Goal: Task Accomplishment & Management: Use online tool/utility

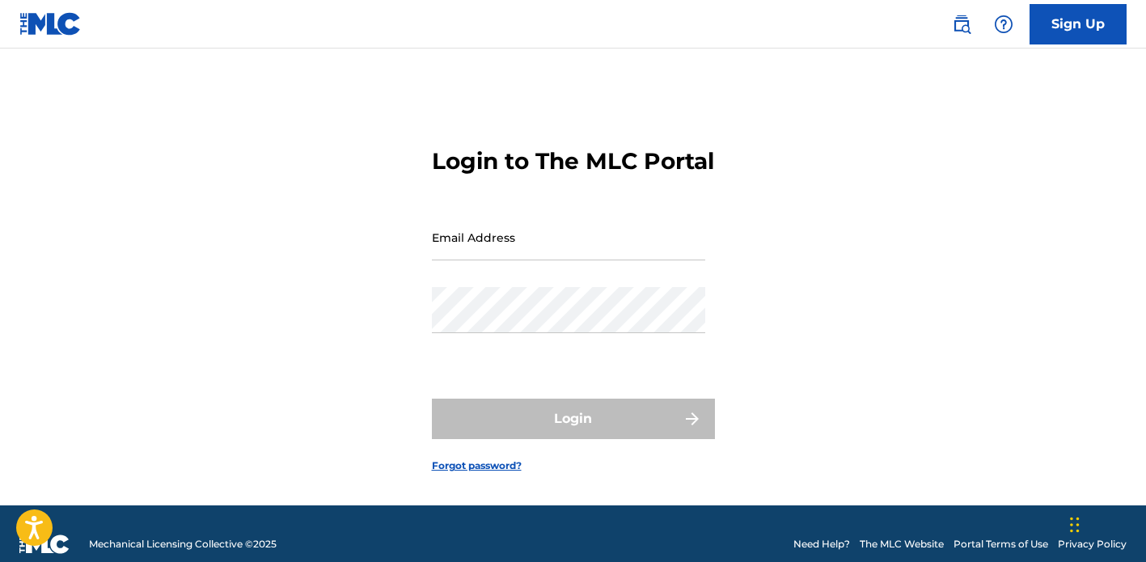
click at [473, 260] on input "Email Address" at bounding box center [568, 237] width 273 height 46
type input "[EMAIL_ADDRESS][DOMAIN_NAME]"
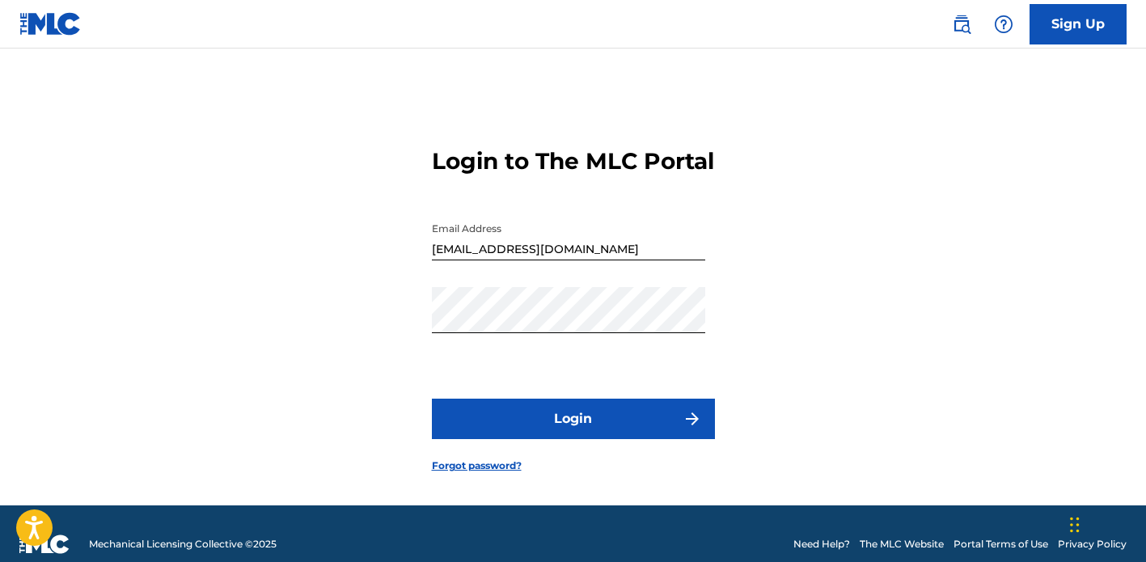
click at [535, 439] on button "Login" at bounding box center [573, 419] width 283 height 40
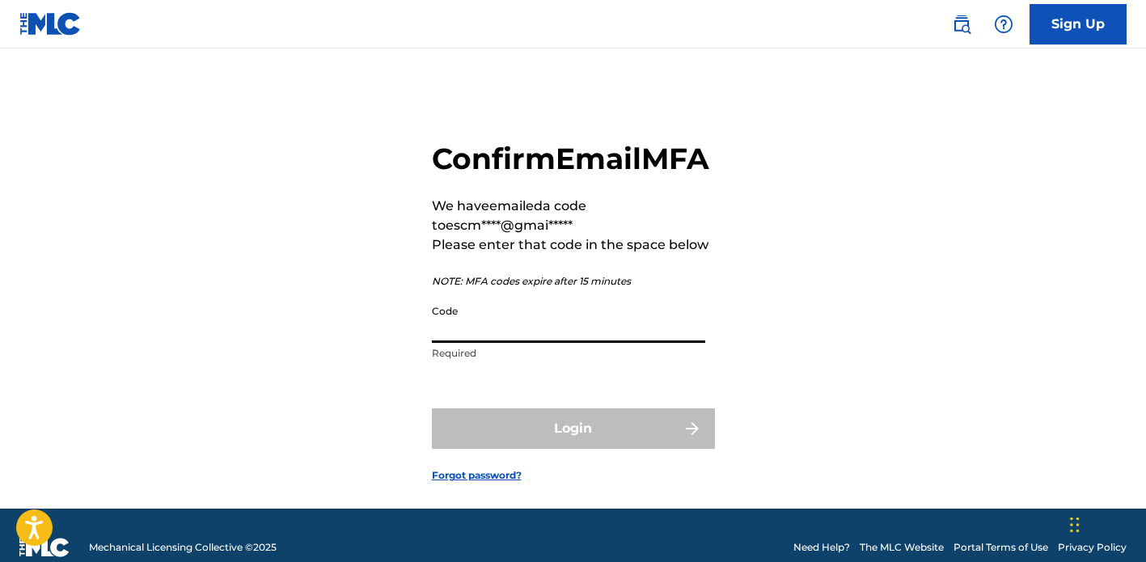
click at [563, 343] on input "Code" at bounding box center [568, 320] width 273 height 46
paste input "896362"
click at [556, 343] on input "896362" at bounding box center [568, 320] width 273 height 46
click at [480, 343] on input "896362 896362" at bounding box center [568, 320] width 273 height 46
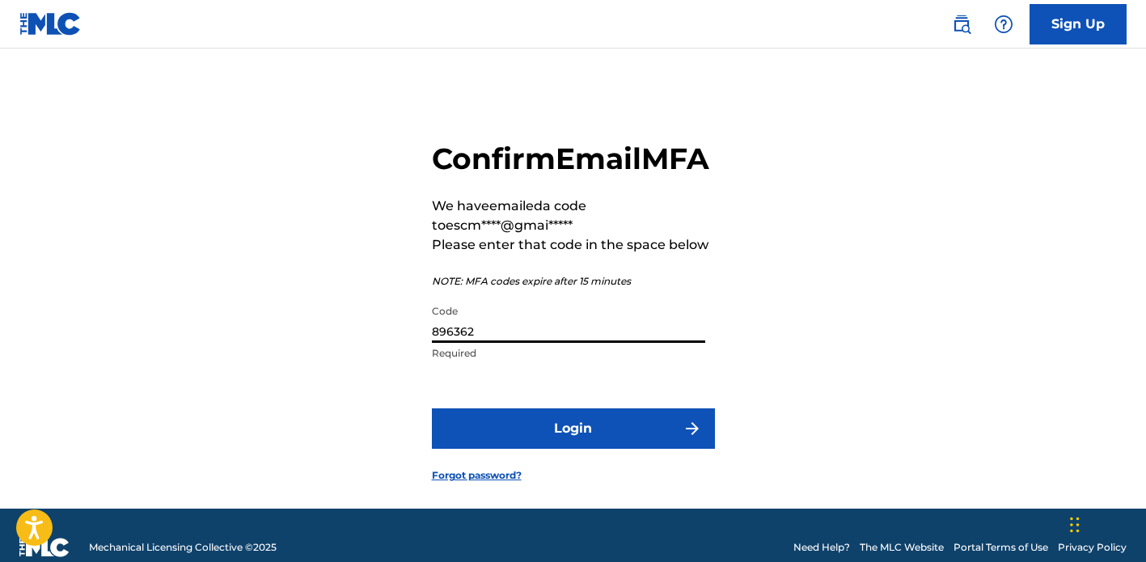
type input "896362"
click at [615, 449] on button "Login" at bounding box center [573, 428] width 283 height 40
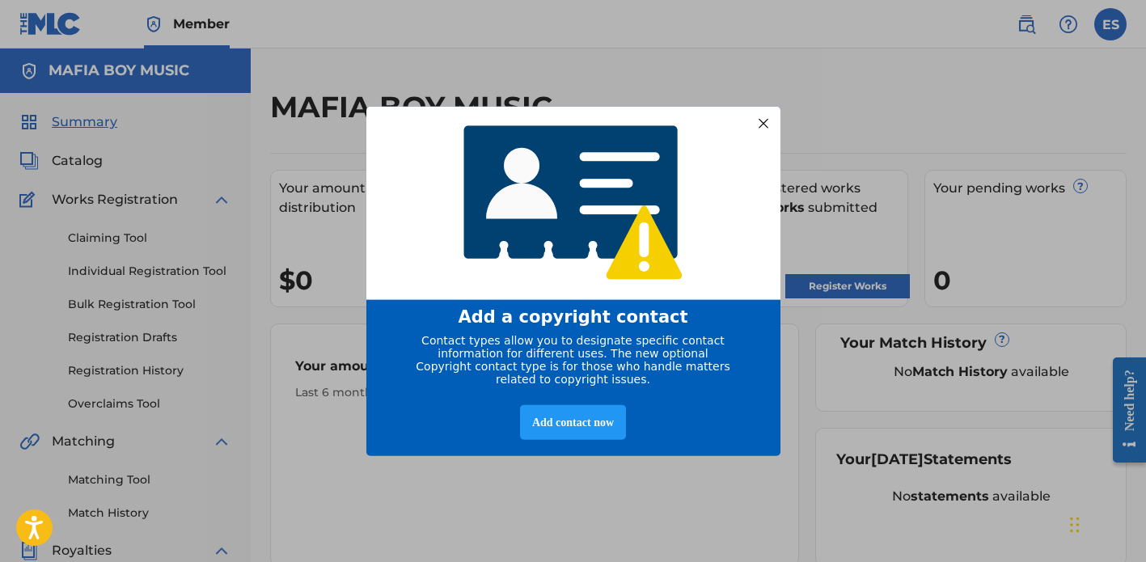
click at [767, 112] on div at bounding box center [762, 122] width 21 height 21
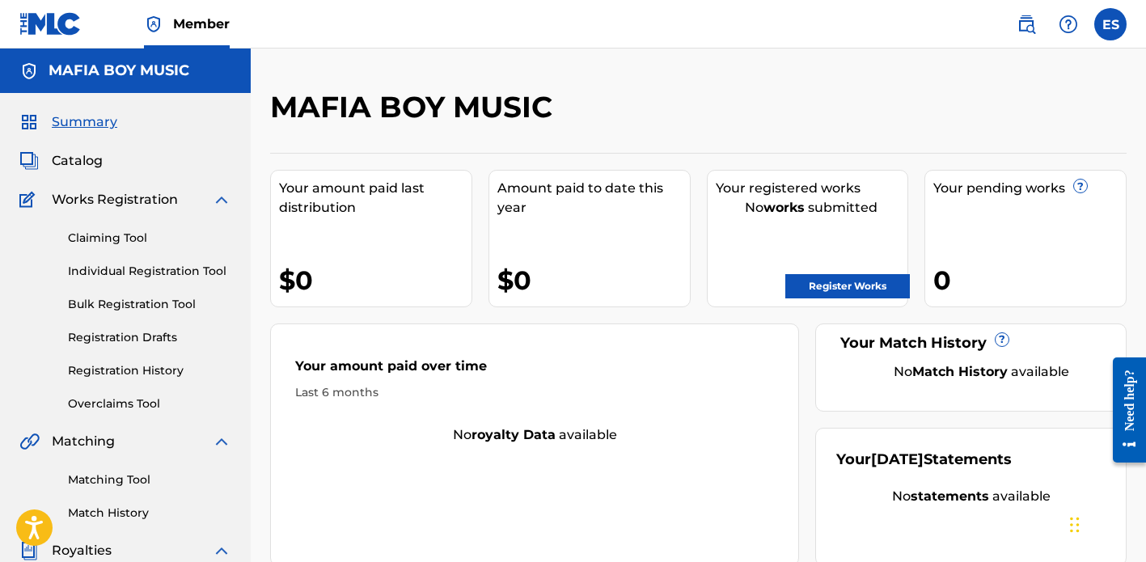
click at [768, 112] on div "MAFIA BOY MUSIC" at bounding box center [599, 113] width 659 height 48
click at [890, 80] on div "MAFIA BOY MUSIC Your amount paid last distribution $0 Amount paid to date this …" at bounding box center [698, 487] width 895 height 877
click at [928, 129] on div "MAFIA BOY MUSIC" at bounding box center [599, 113] width 659 height 48
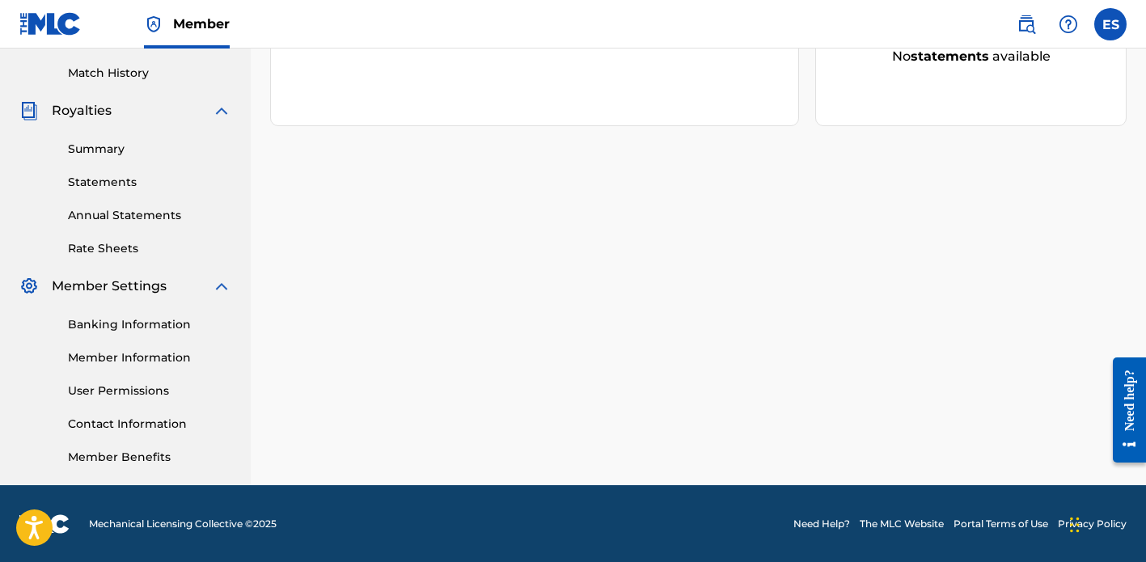
scroll to position [441, 0]
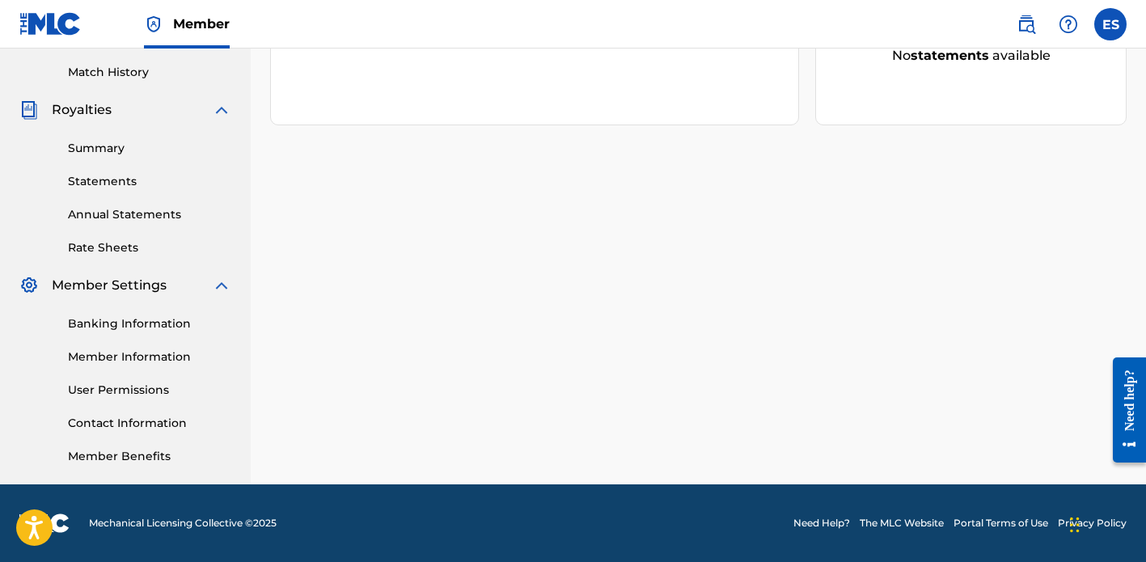
click at [1099, 29] on label at bounding box center [1110, 24] width 32 height 32
click at [1110, 24] on input "ES [PERSON_NAME] [EMAIL_ADDRESS][DOMAIN_NAME] Notification Preferences Profile …" at bounding box center [1110, 24] width 0 height 0
click at [788, 175] on div "MAFIA BOY MUSIC Your amount paid last distribution $0 Amount paid to date this …" at bounding box center [698, 66] width 895 height 836
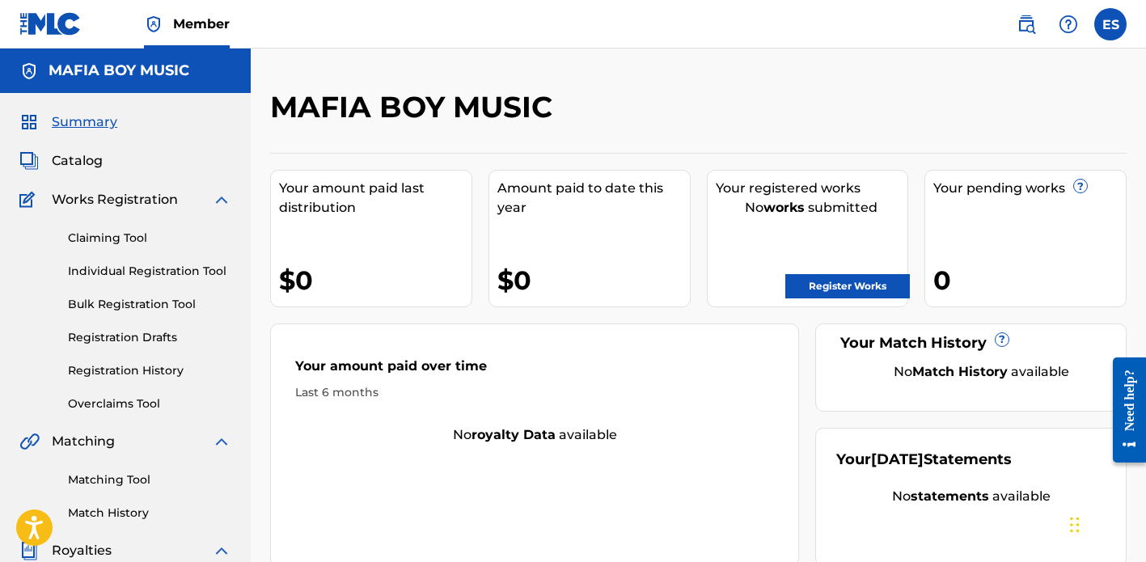
scroll to position [0, 0]
click at [622, 132] on div "MAFIA BOY MUSIC" at bounding box center [599, 113] width 659 height 48
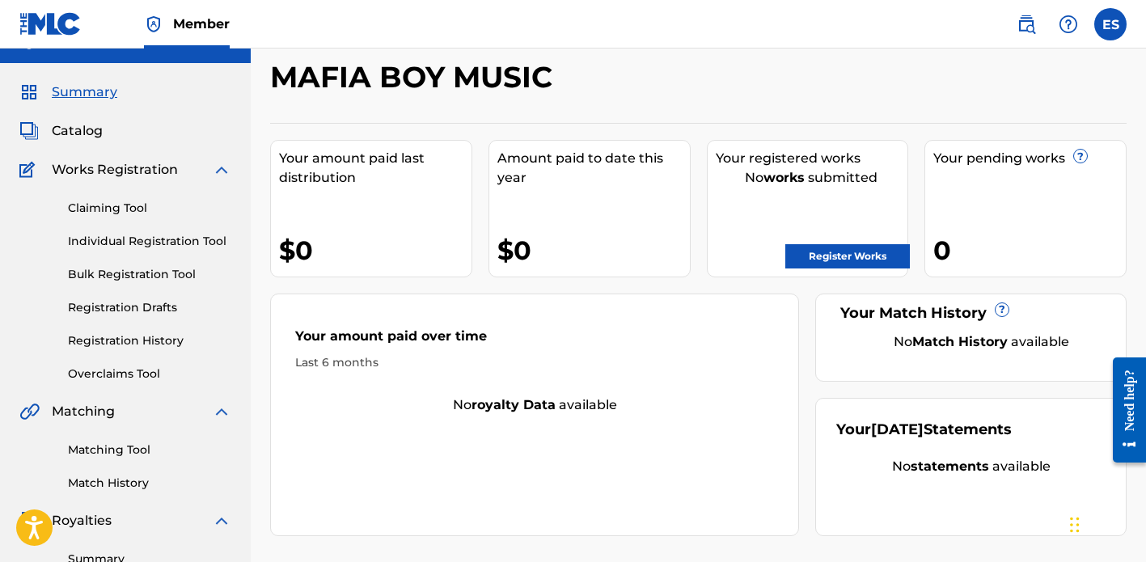
scroll to position [32, 0]
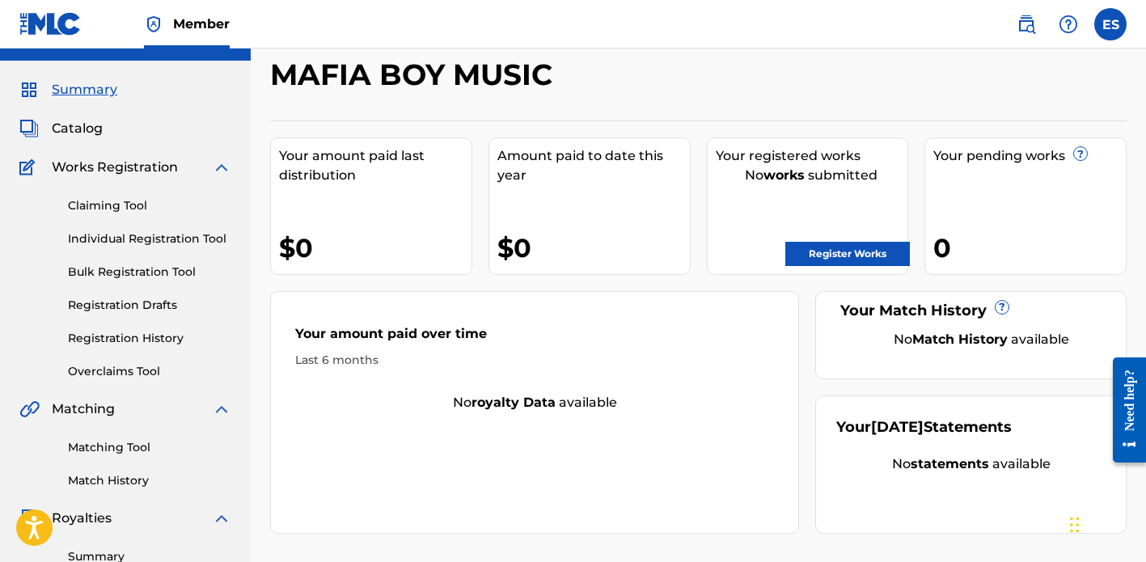
click at [95, 131] on span "Catalog" at bounding box center [77, 128] width 51 height 19
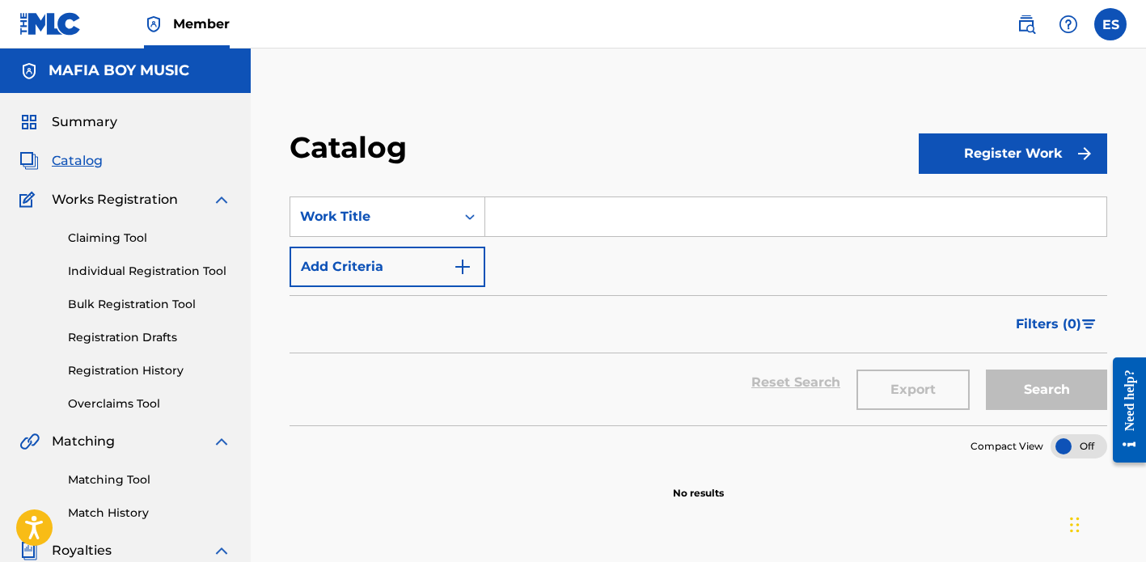
click at [96, 243] on link "Claiming Tool" at bounding box center [149, 238] width 163 height 17
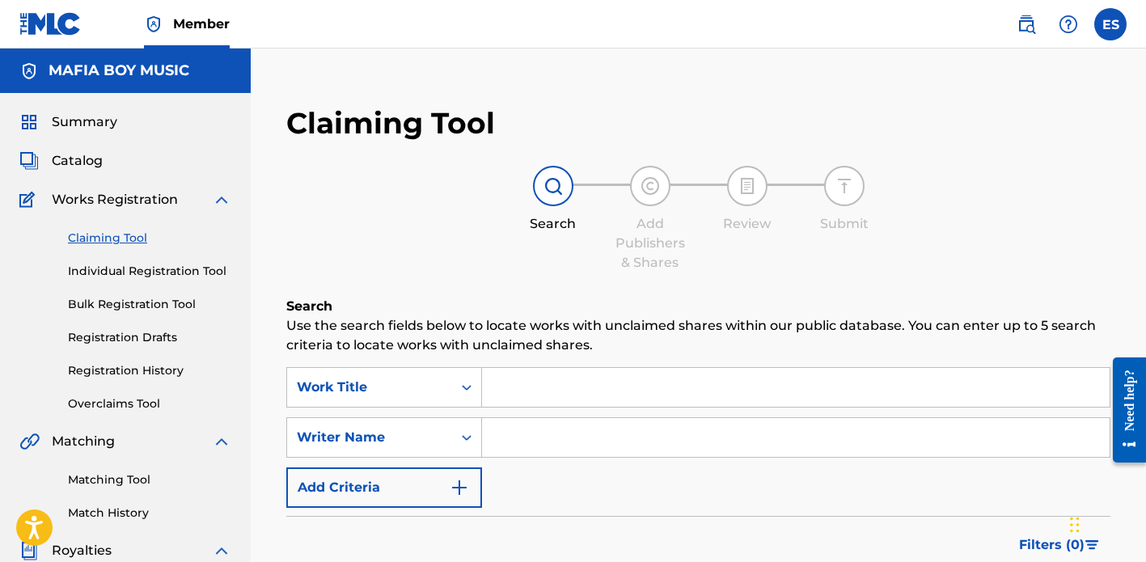
click at [1019, 238] on div "Search Add Publishers & Shares Review Submit" at bounding box center [698, 219] width 824 height 107
click at [1008, 129] on div "Claiming Tool Search Add Publishers & Shares Review Submit Search Use the searc…" at bounding box center [698, 412] width 856 height 647
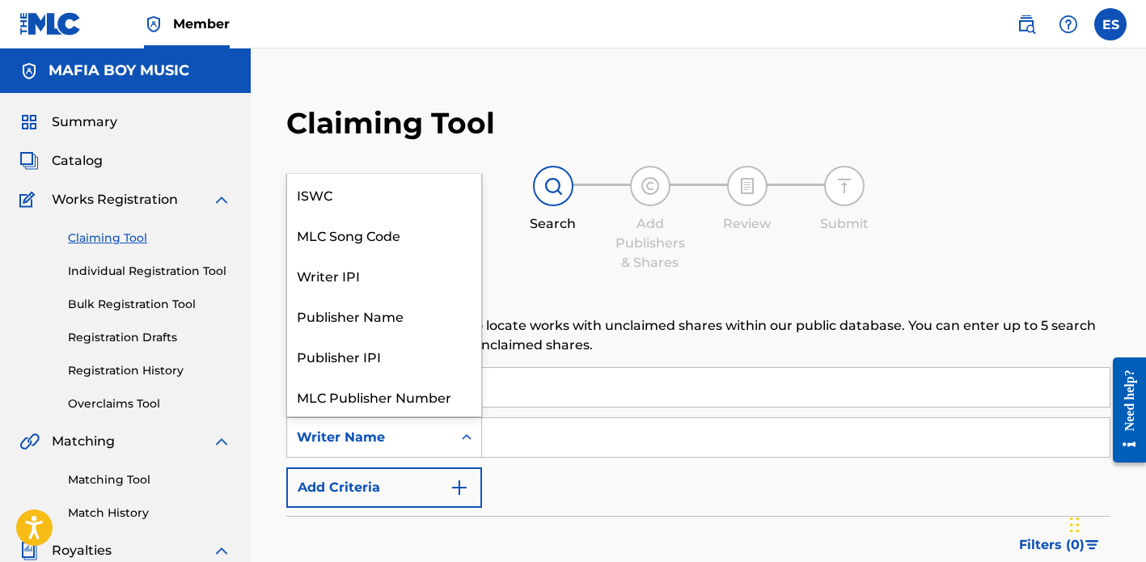
click at [467, 442] on icon "Search Form" at bounding box center [467, 437] width 16 height 16
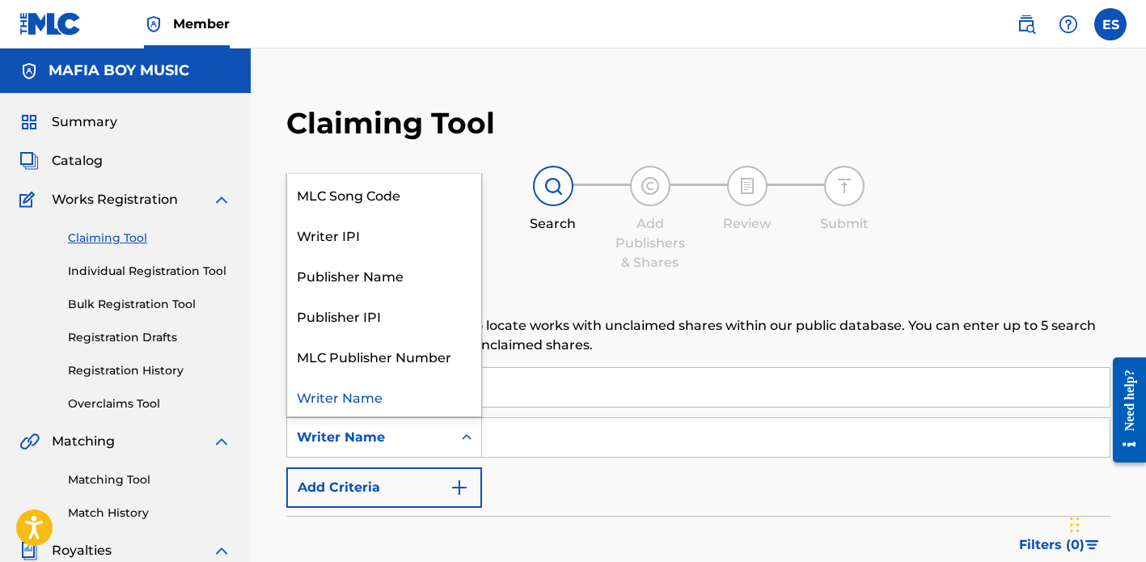
click at [543, 434] on input "Search Form" at bounding box center [796, 437] width 628 height 39
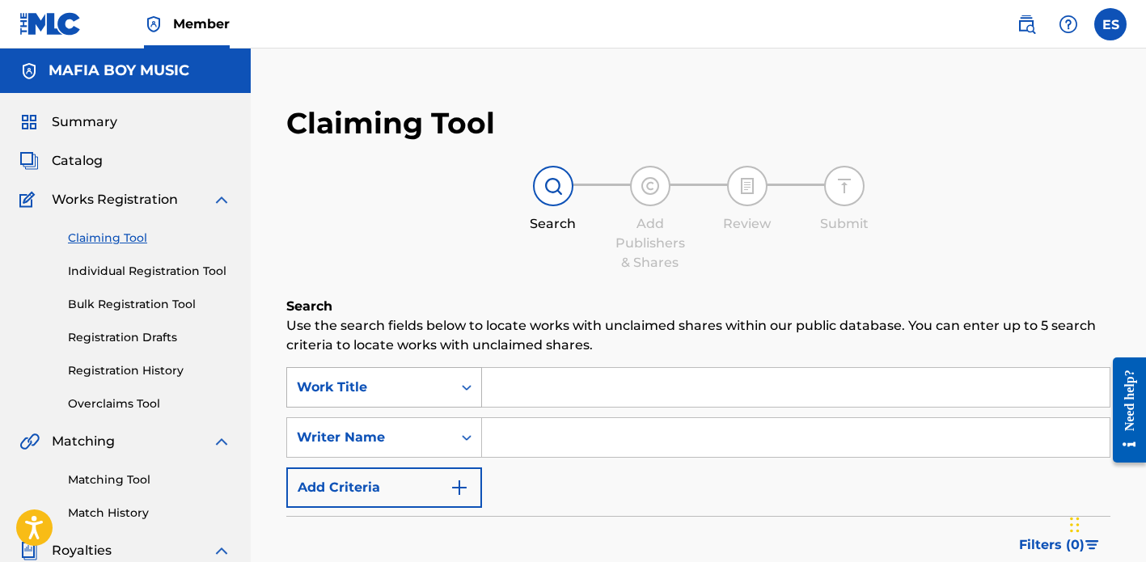
click at [460, 388] on div "Work Title" at bounding box center [384, 387] width 196 height 40
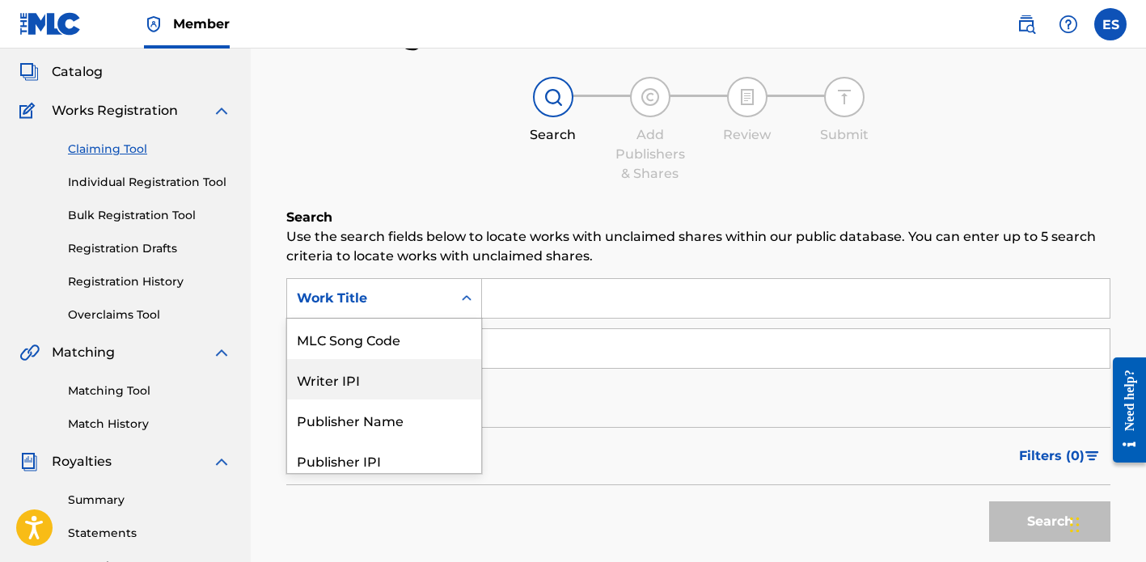
click at [544, 340] on input "Search Form" at bounding box center [796, 348] width 628 height 39
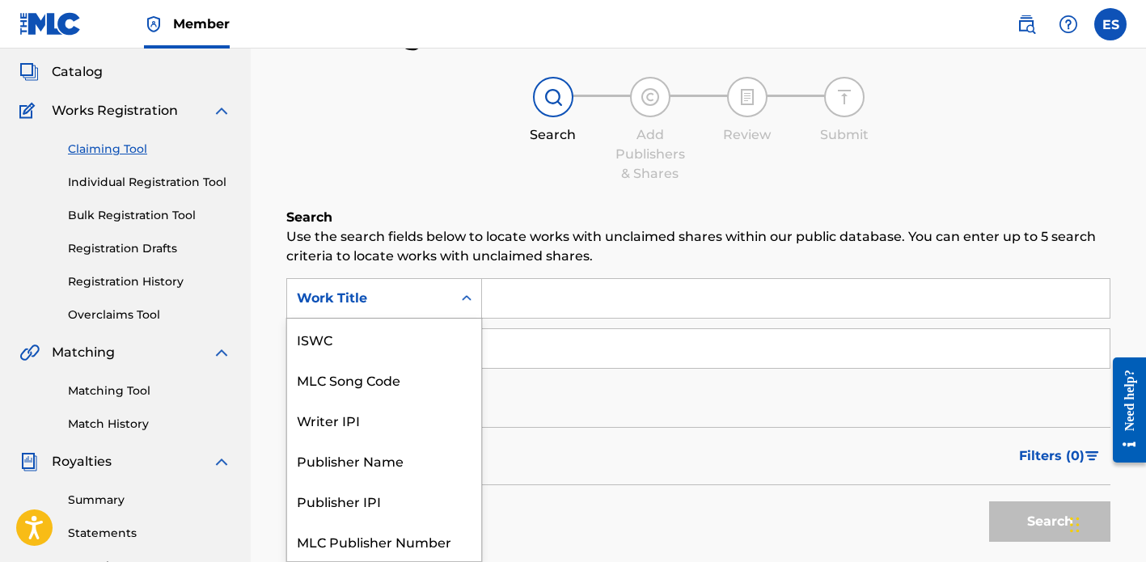
click at [453, 294] on div "Search Form" at bounding box center [466, 298] width 29 height 29
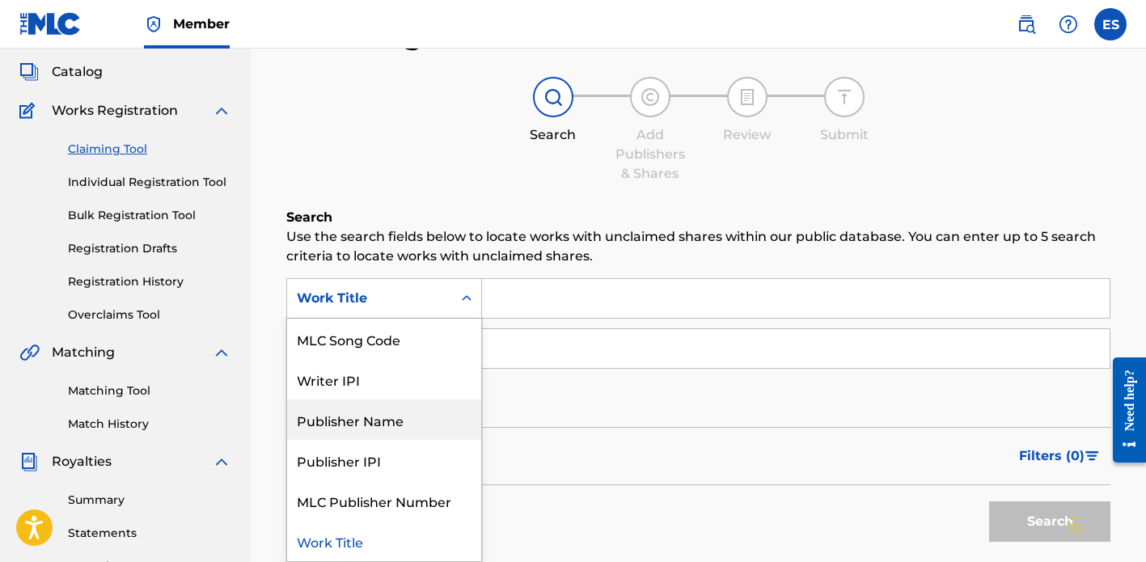
click at [403, 418] on div "Publisher Name" at bounding box center [384, 420] width 194 height 40
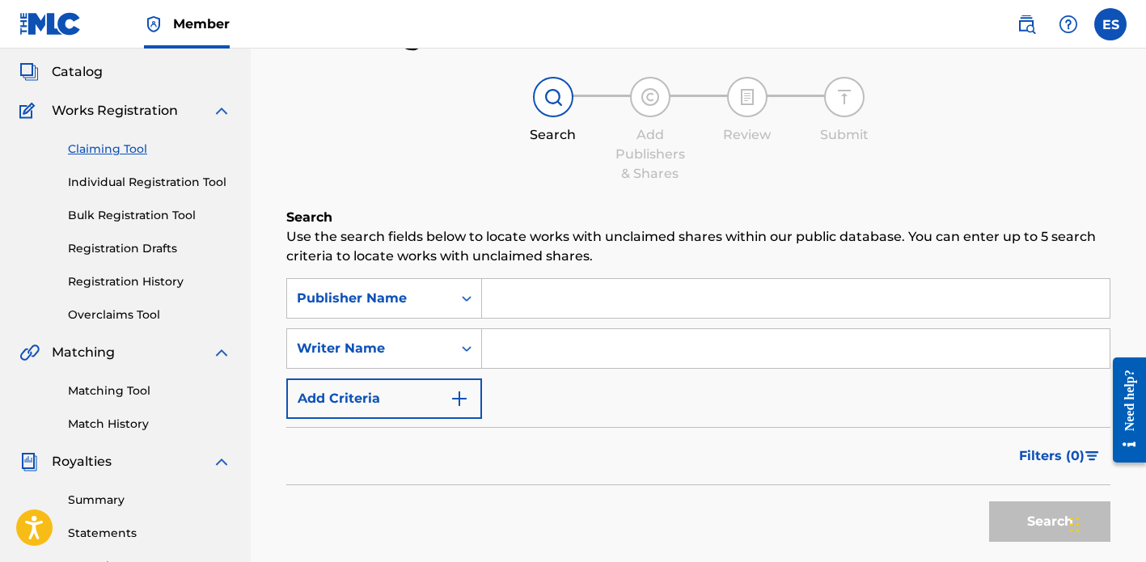
click at [556, 293] on input "Search Form" at bounding box center [796, 298] width 628 height 39
type input "m"
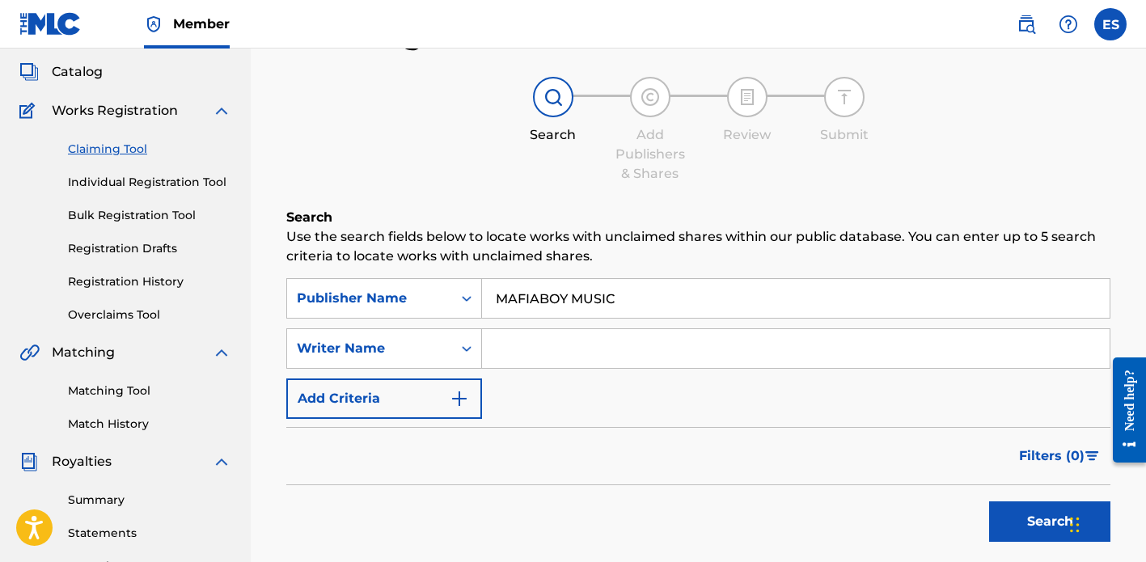
click at [1013, 515] on button "Search" at bounding box center [1049, 521] width 121 height 40
click at [822, 390] on div "SearchWithCriteriae662d9fc-ad60-40e2-af49-cae625f9c2f7 Publisher Name MAFIABOY …" at bounding box center [698, 348] width 824 height 141
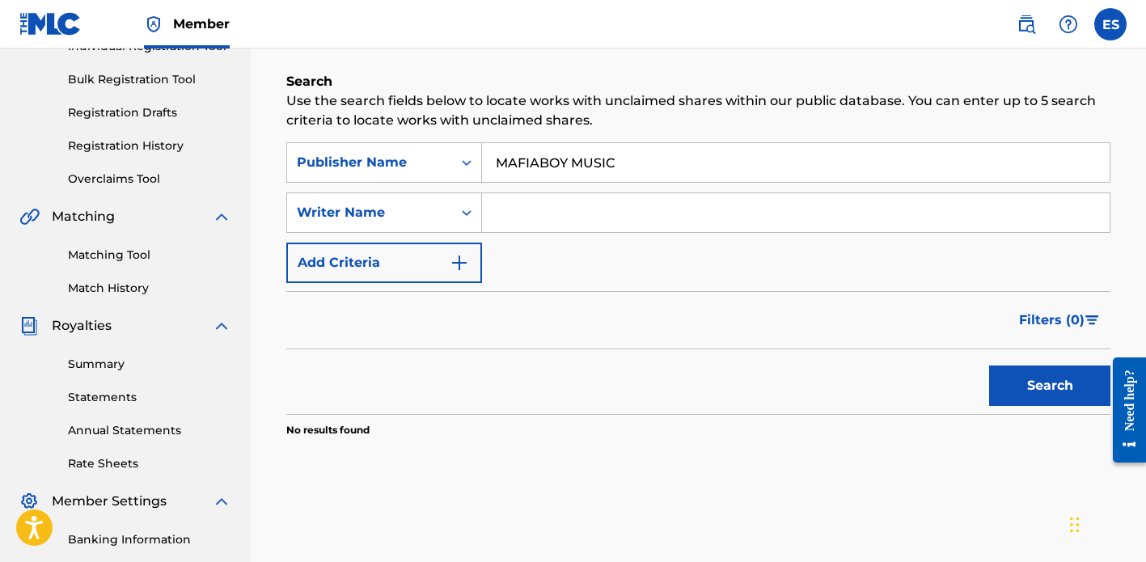
scroll to position [218, 0]
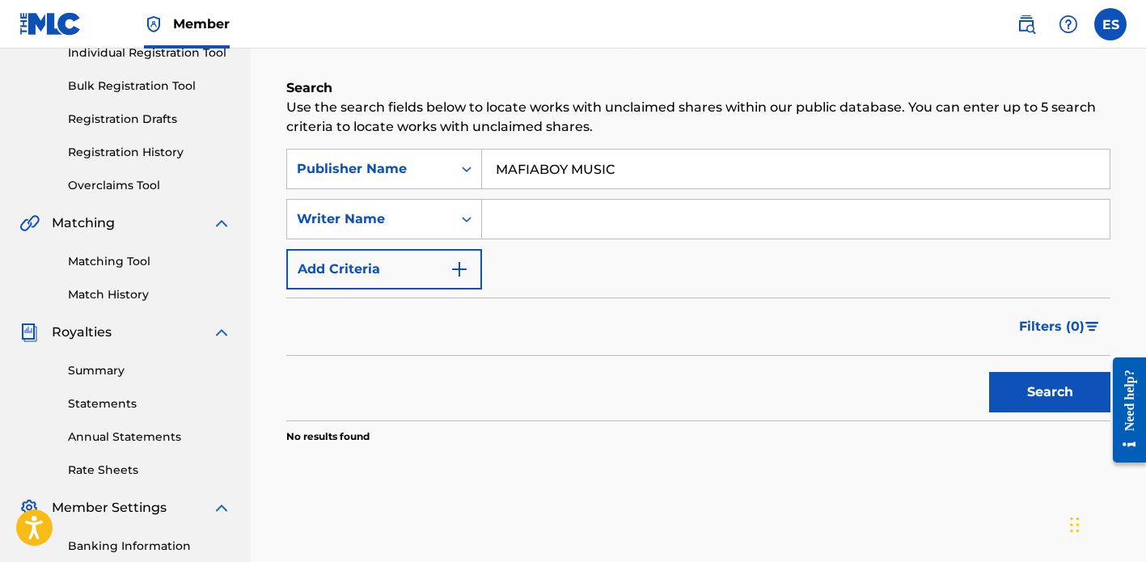
click at [538, 169] on input "MAFIABOY MUSIC" at bounding box center [796, 169] width 628 height 39
type input "MAFIA BOY MUSIC"
click at [1004, 393] on button "Search" at bounding box center [1049, 392] width 121 height 40
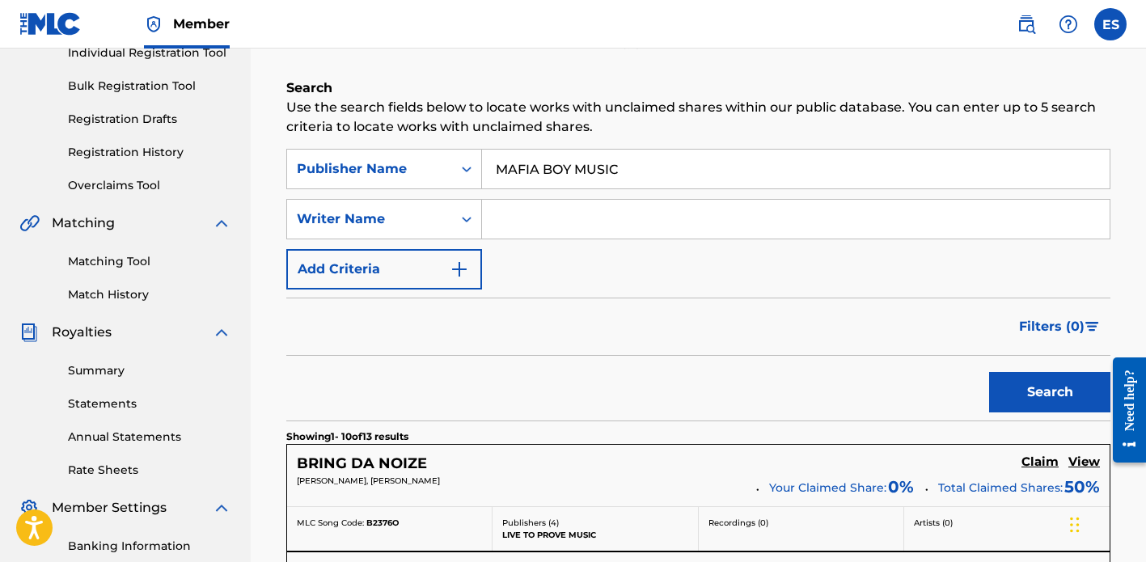
click at [849, 372] on div "Search" at bounding box center [698, 388] width 824 height 65
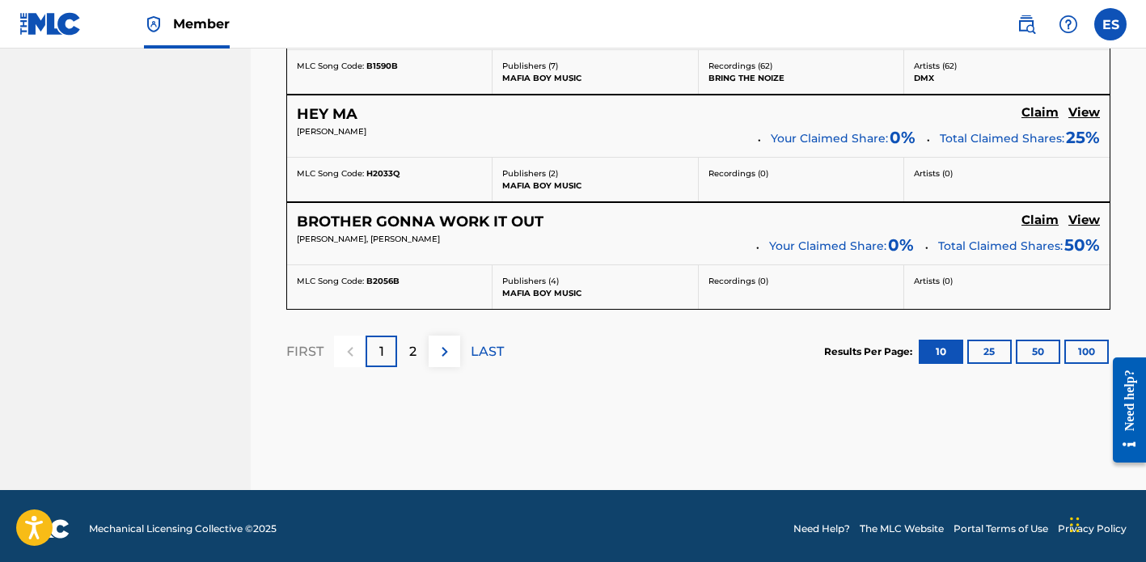
scroll to position [1434, 0]
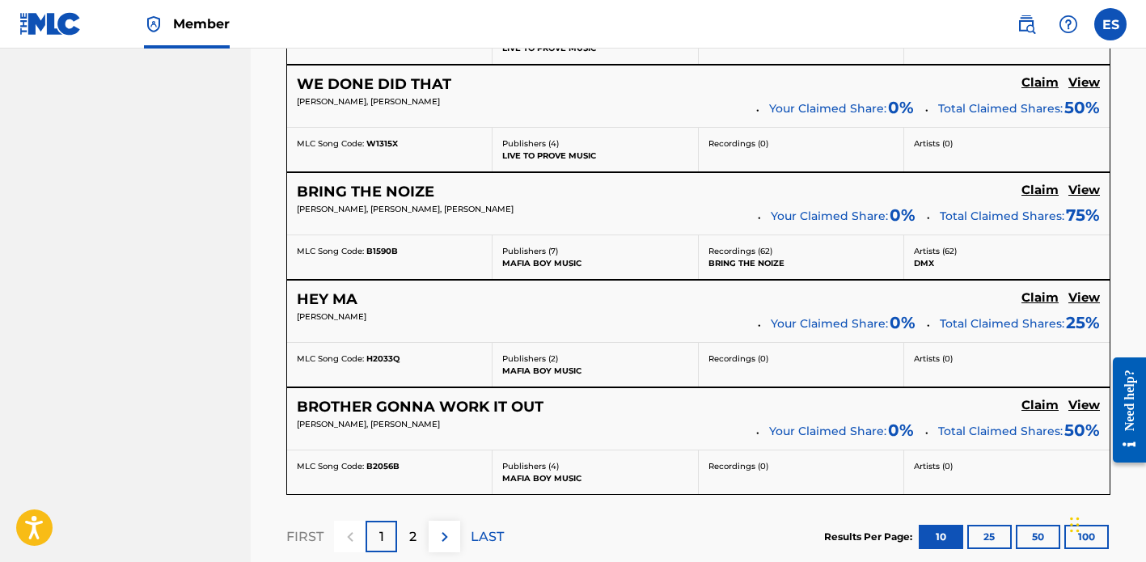
scroll to position [1240, 0]
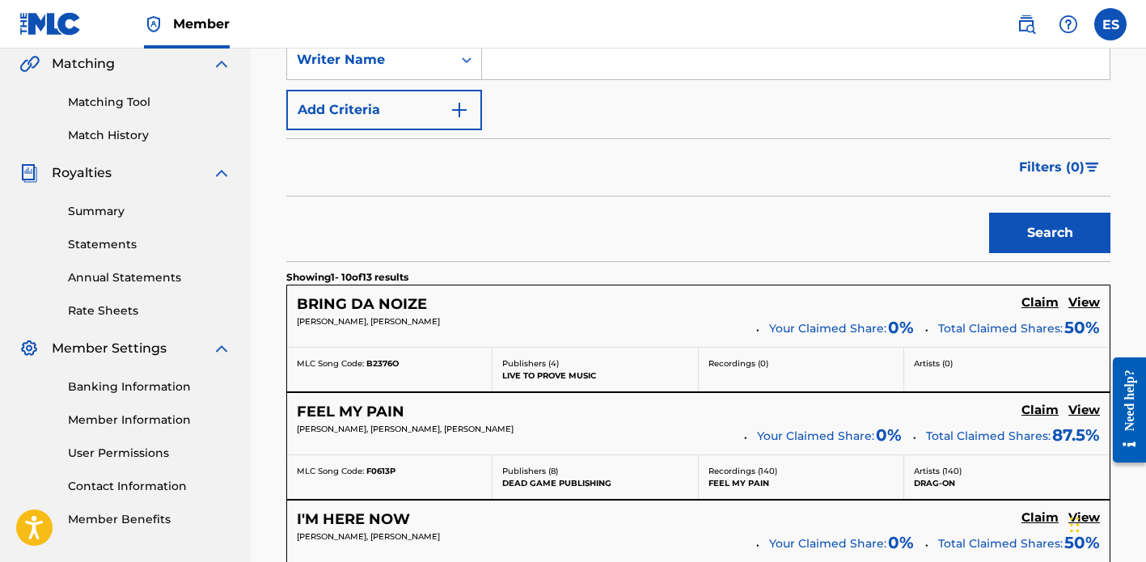
scroll to position [366, 0]
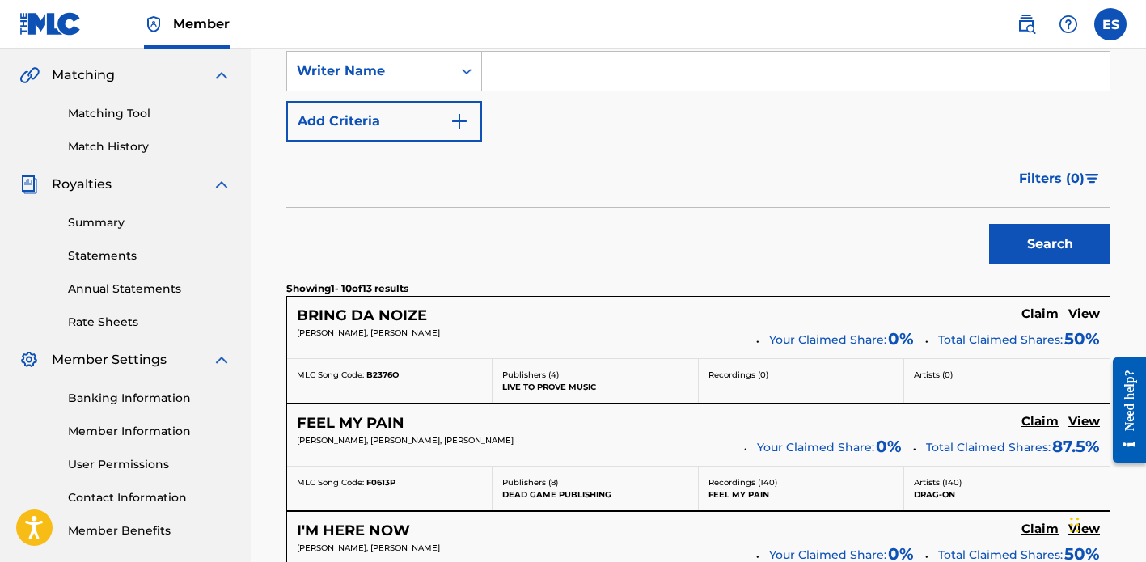
click at [1072, 311] on h5 "View" at bounding box center [1084, 314] width 32 height 15
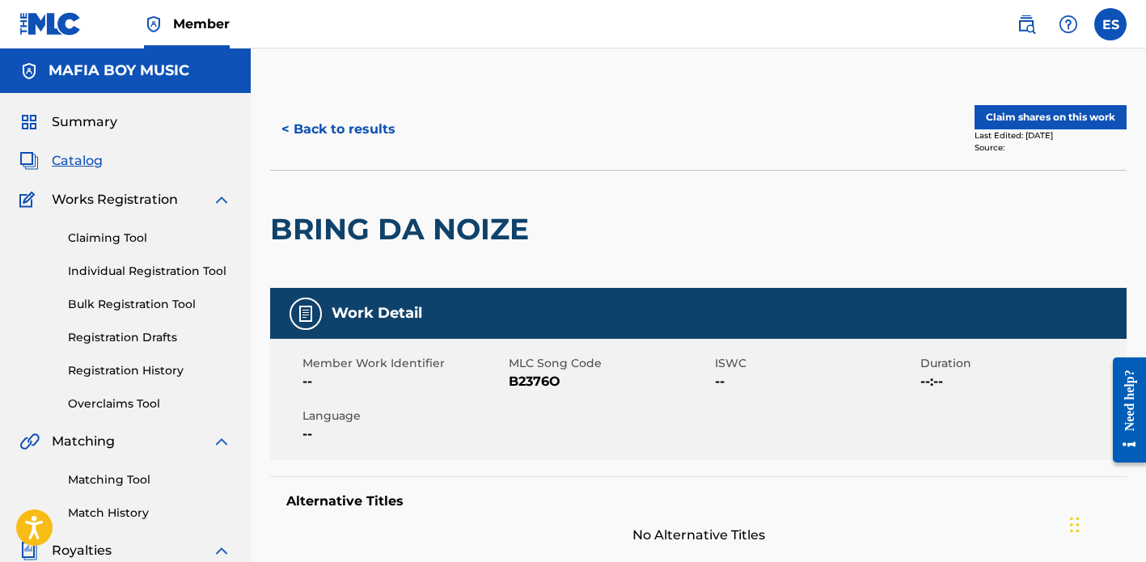
click at [1088, 214] on div "BRING DA NOIZE" at bounding box center [698, 229] width 856 height 118
click at [1034, 187] on div "BRING DA NOIZE" at bounding box center [698, 229] width 856 height 118
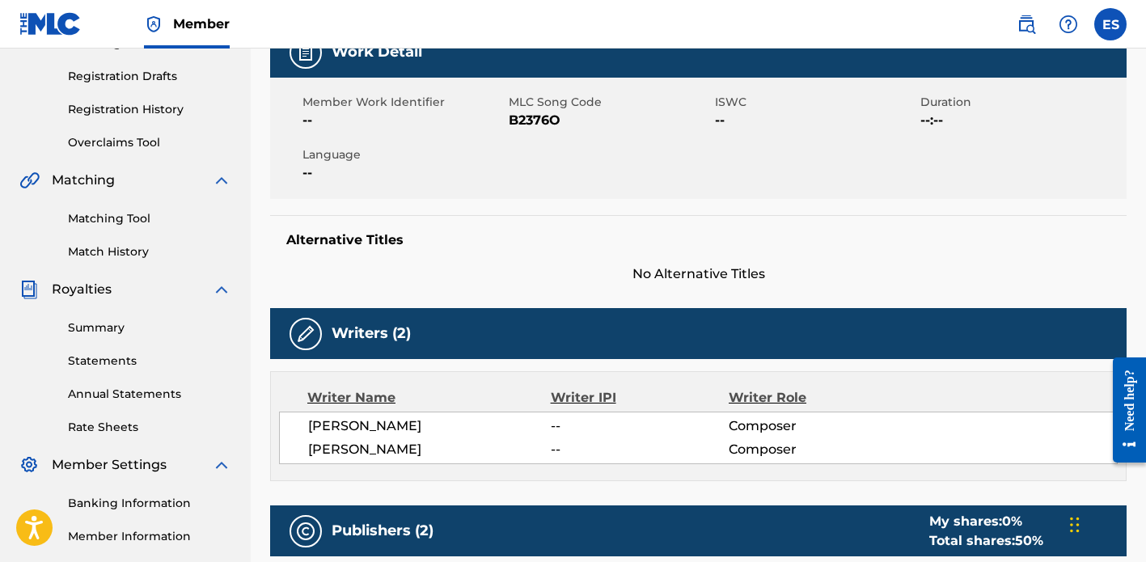
scroll to position [291, 0]
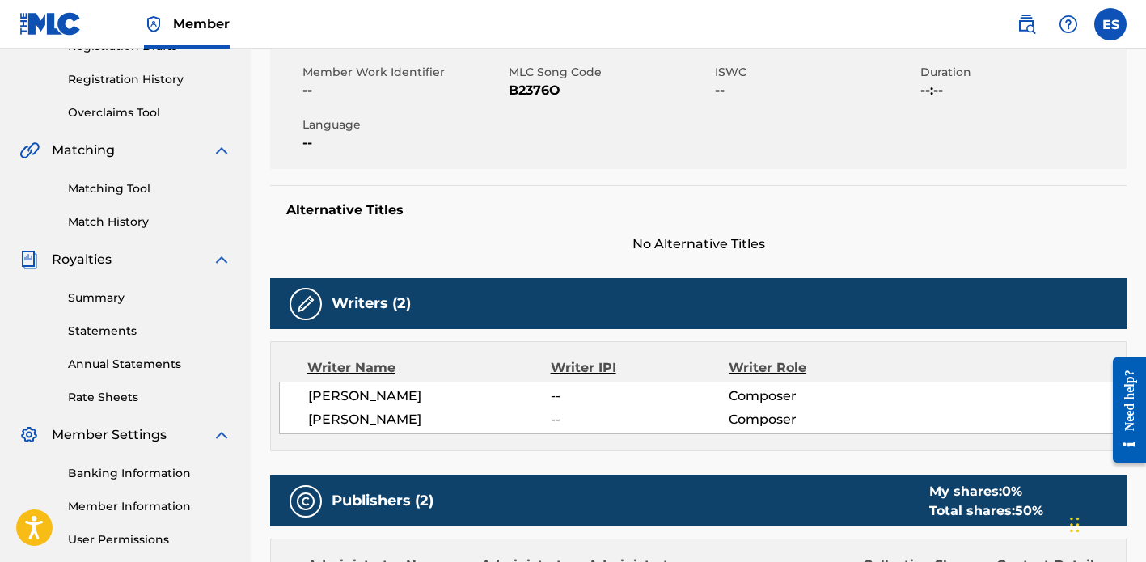
click at [1068, 157] on div "Member Work Identifier -- MLC Song Code B2376O ISWC -- Duration --:-- Language …" at bounding box center [698, 108] width 856 height 121
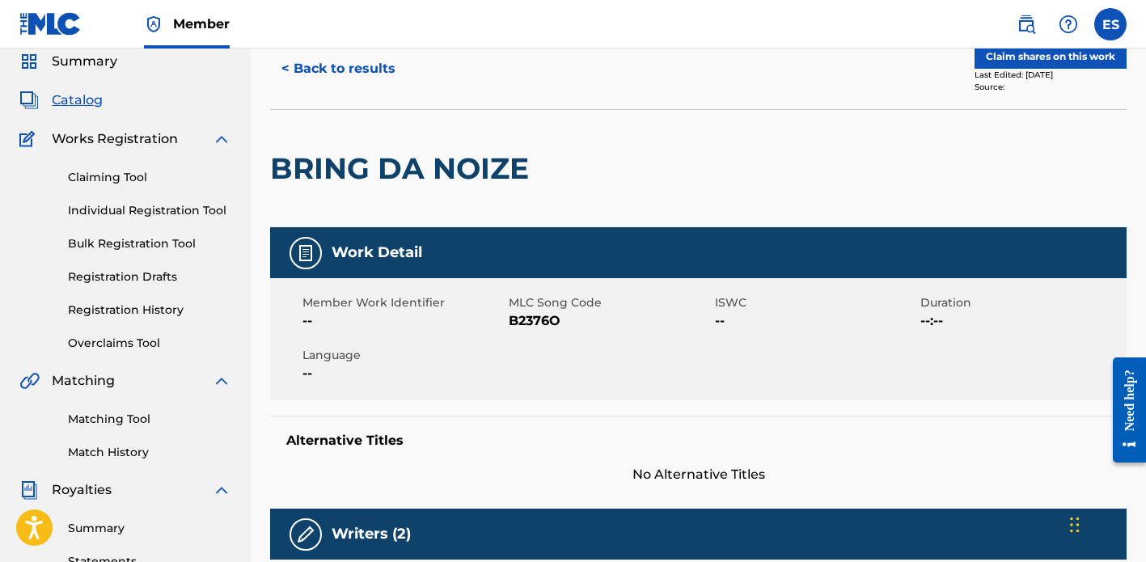
scroll to position [65, 0]
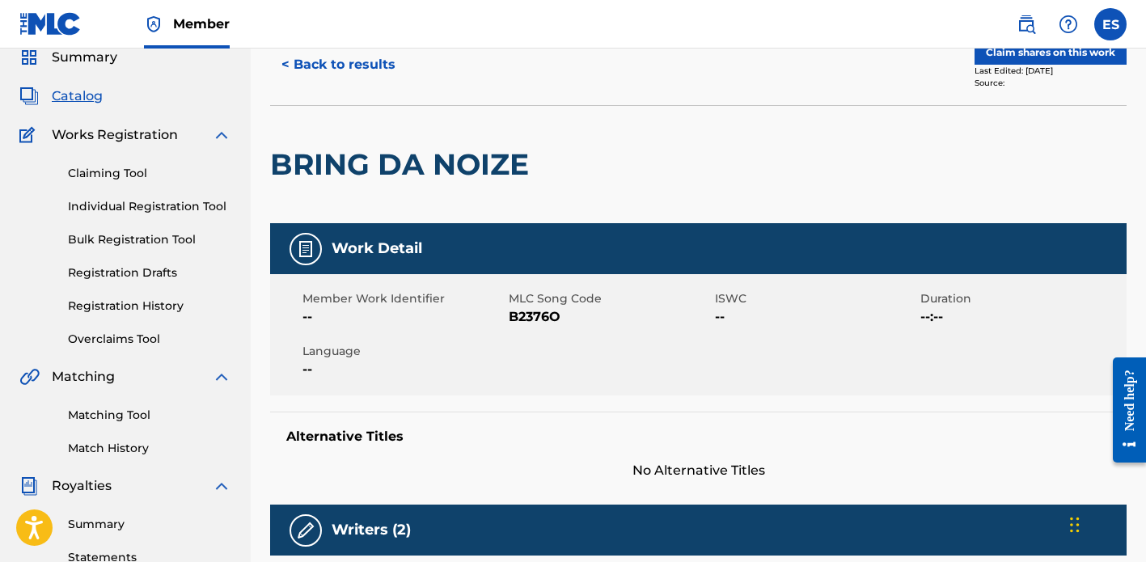
click at [943, 87] on div "Claim shares on this work Last Edited: [DATE] Source:" at bounding box center [913, 64] width 429 height 49
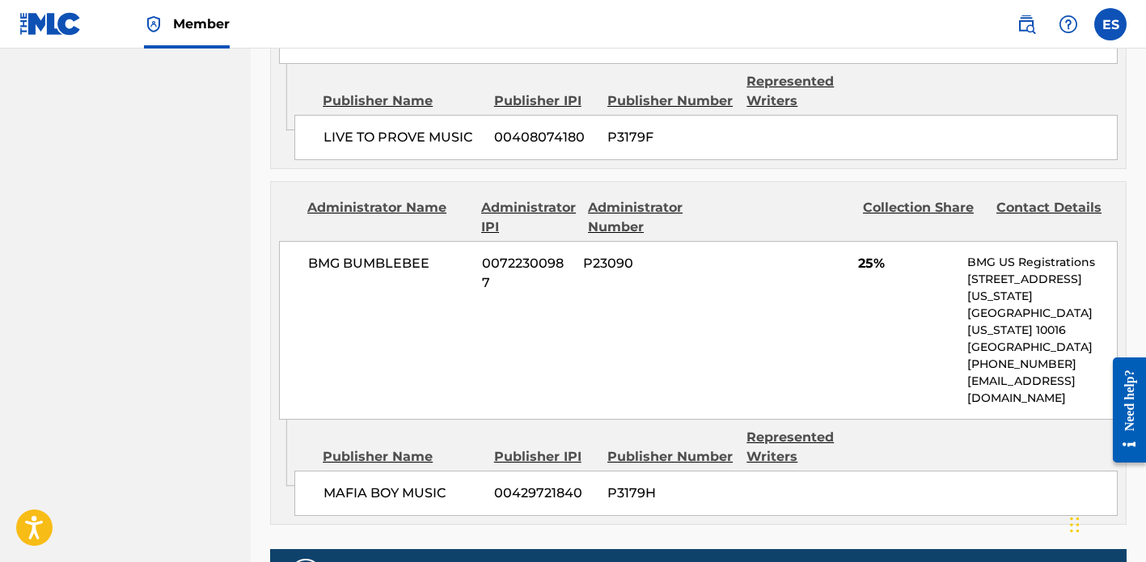
scroll to position [1003, 0]
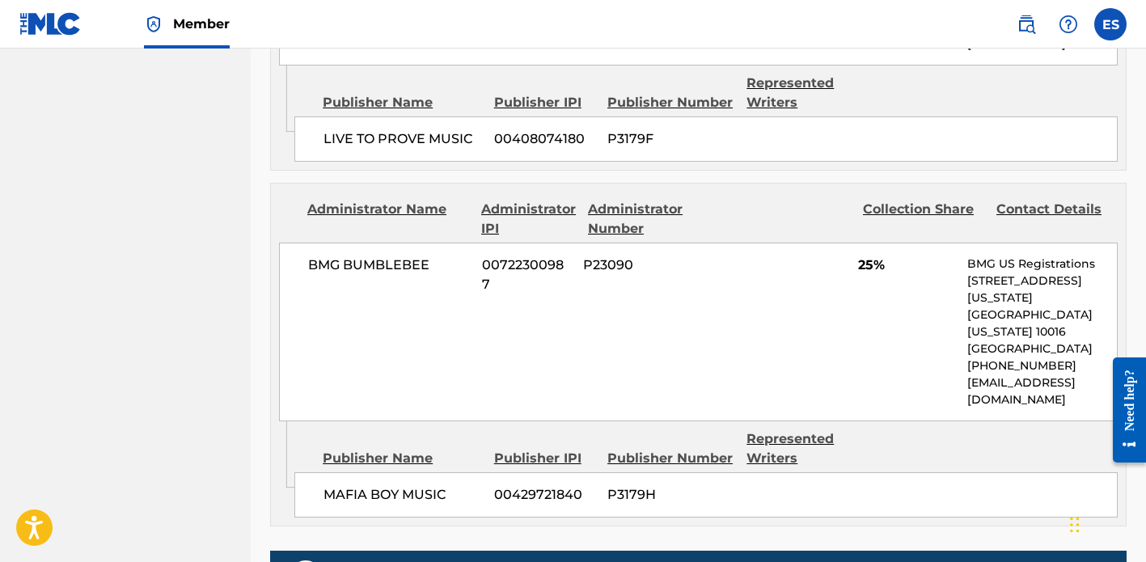
click at [694, 485] on span "P3179H" at bounding box center [670, 494] width 127 height 19
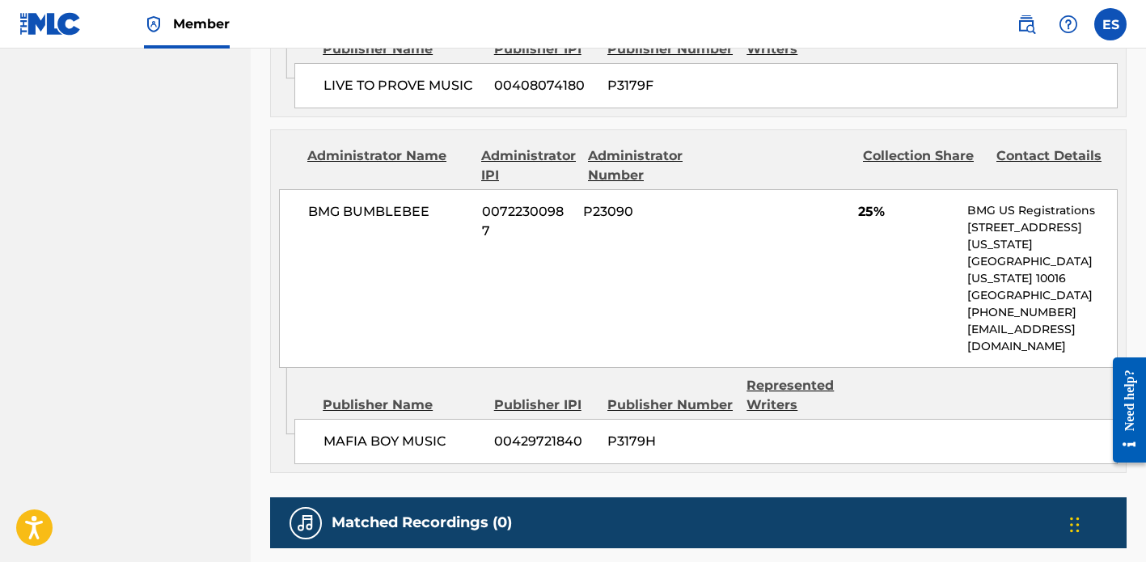
scroll to position [1068, 0]
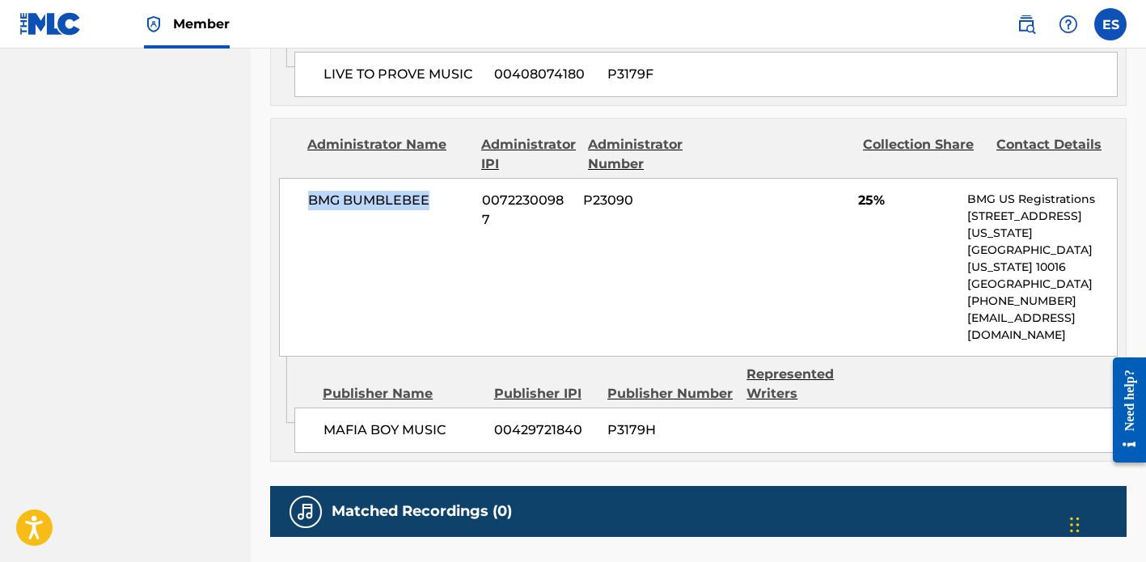
drag, startPoint x: 303, startPoint y: 162, endPoint x: 442, endPoint y: 167, distance: 138.4
click at [442, 178] on div "BMG BUMBLEBEE 00722300987 P23090 25% BMG US Registrations [STREET_ADDRESS][US_S…" at bounding box center [698, 267] width 839 height 179
click at [395, 191] on span "BMG BUMBLEBEE" at bounding box center [389, 200] width 162 height 19
drag, startPoint x: 304, startPoint y: 163, endPoint x: 435, endPoint y: 167, distance: 131.1
click at [435, 178] on div "BMG BUMBLEBEE 00722300987 P23090 25% BMG US Registrations [STREET_ADDRESS][US_S…" at bounding box center [698, 267] width 839 height 179
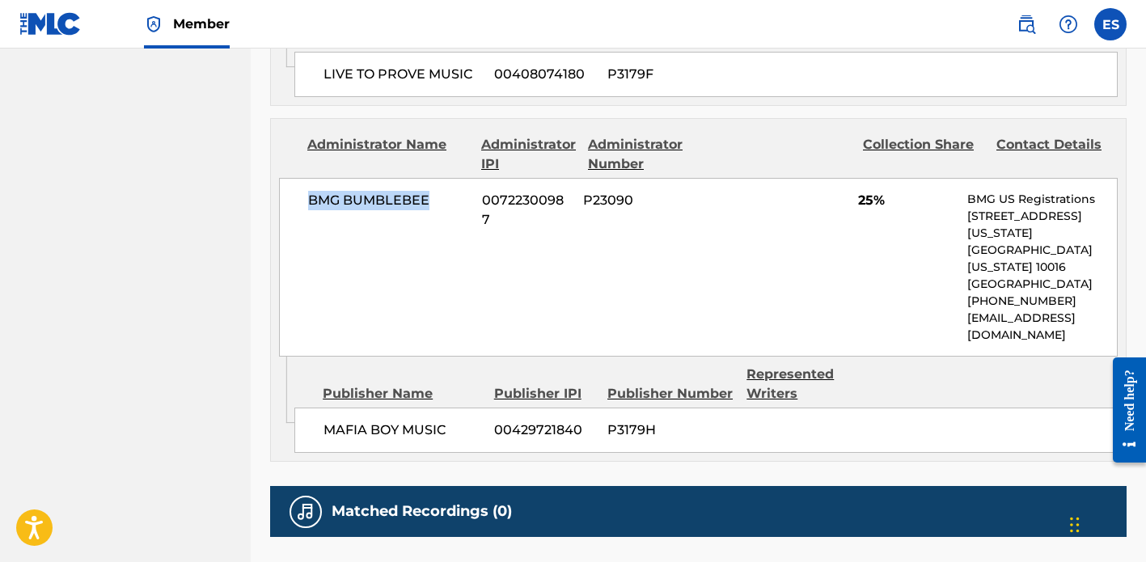
copy span "BMG BUMBLEBEE"
click at [363, 213] on div "BMG BUMBLEBEE 00722300987 P23090 25% BMG US Registrations [STREET_ADDRESS][US_S…" at bounding box center [698, 267] width 839 height 179
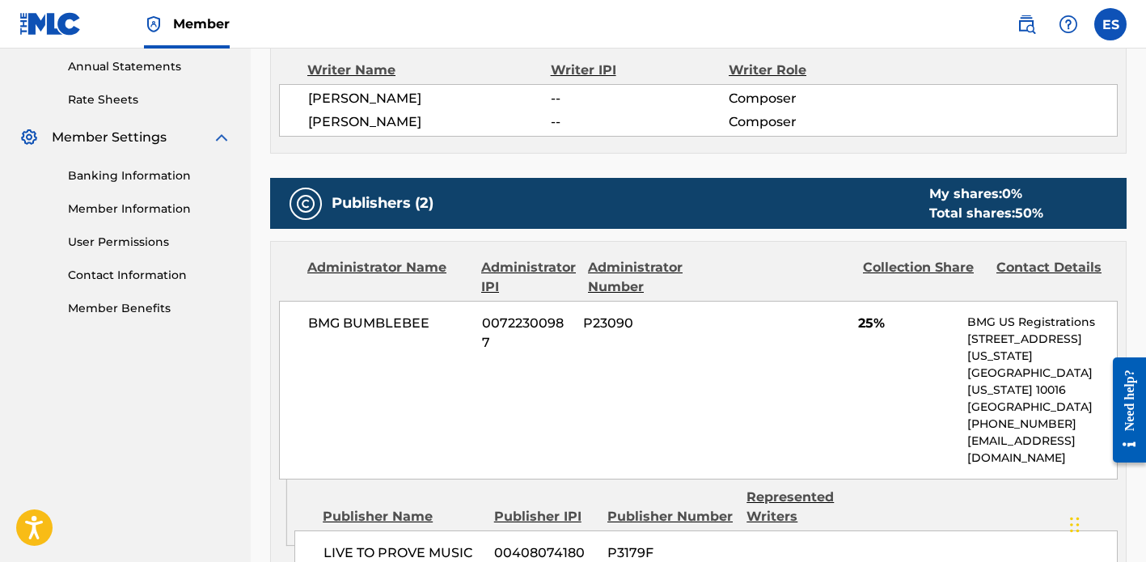
scroll to position [582, 0]
